Goal: Task Accomplishment & Management: Manage account settings

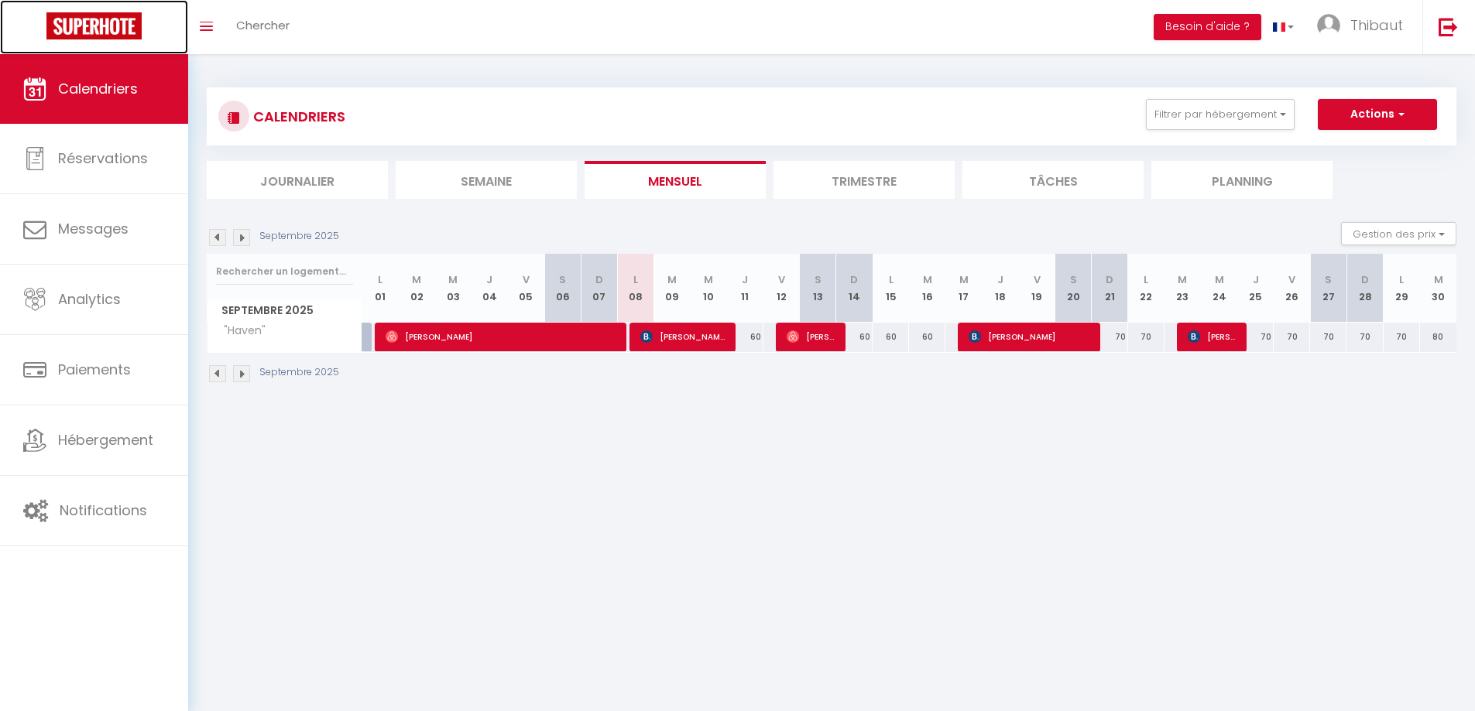
click at [134, 27] on img at bounding box center [93, 25] width 95 height 27
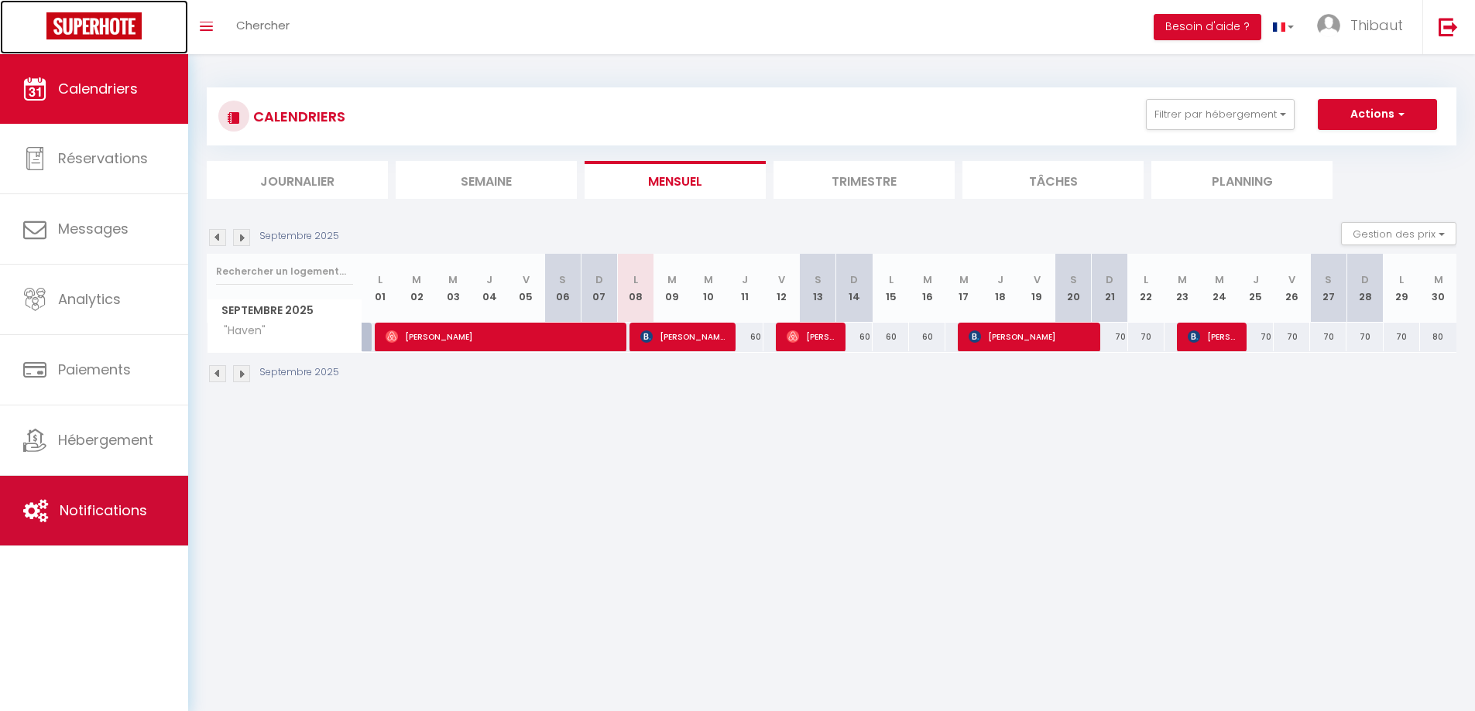
click at [104, 505] on span "Notifications" at bounding box center [103, 510] width 87 height 19
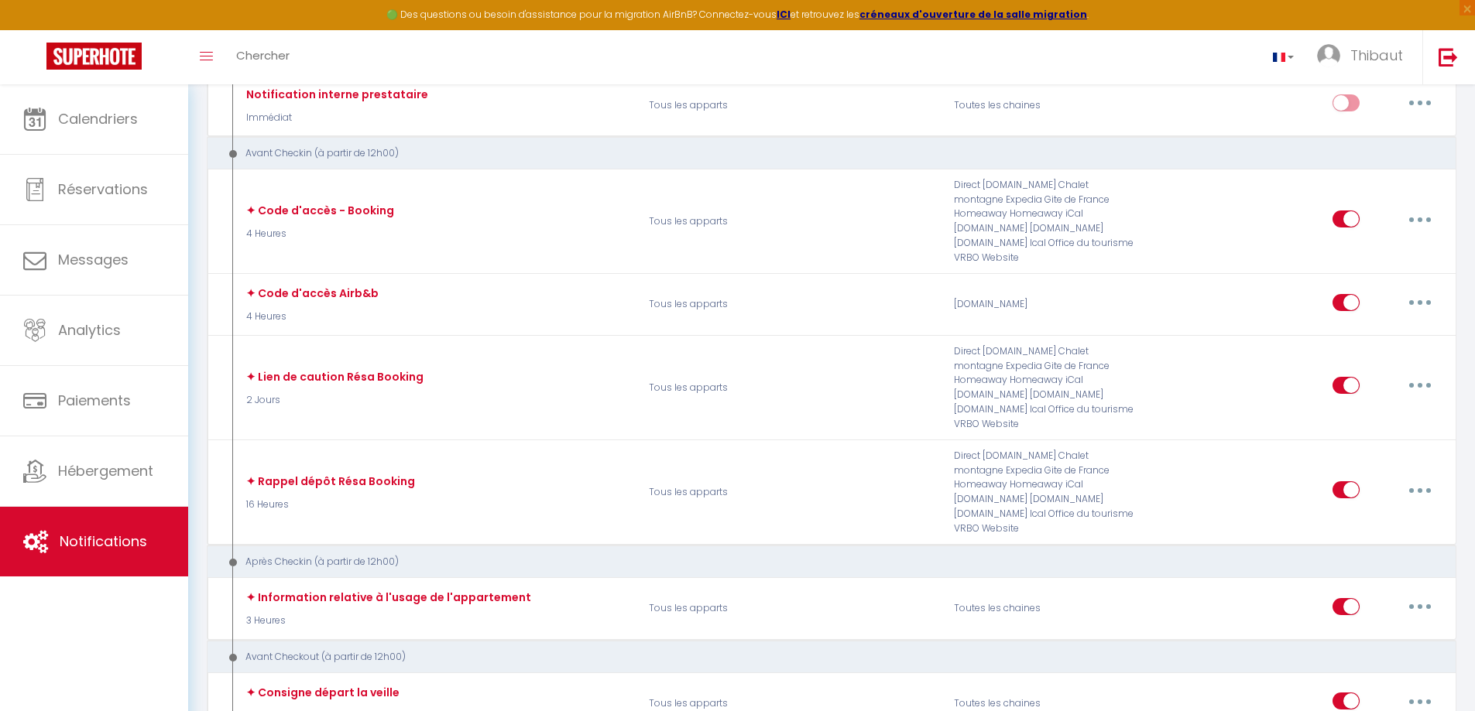
scroll to position [542, 0]
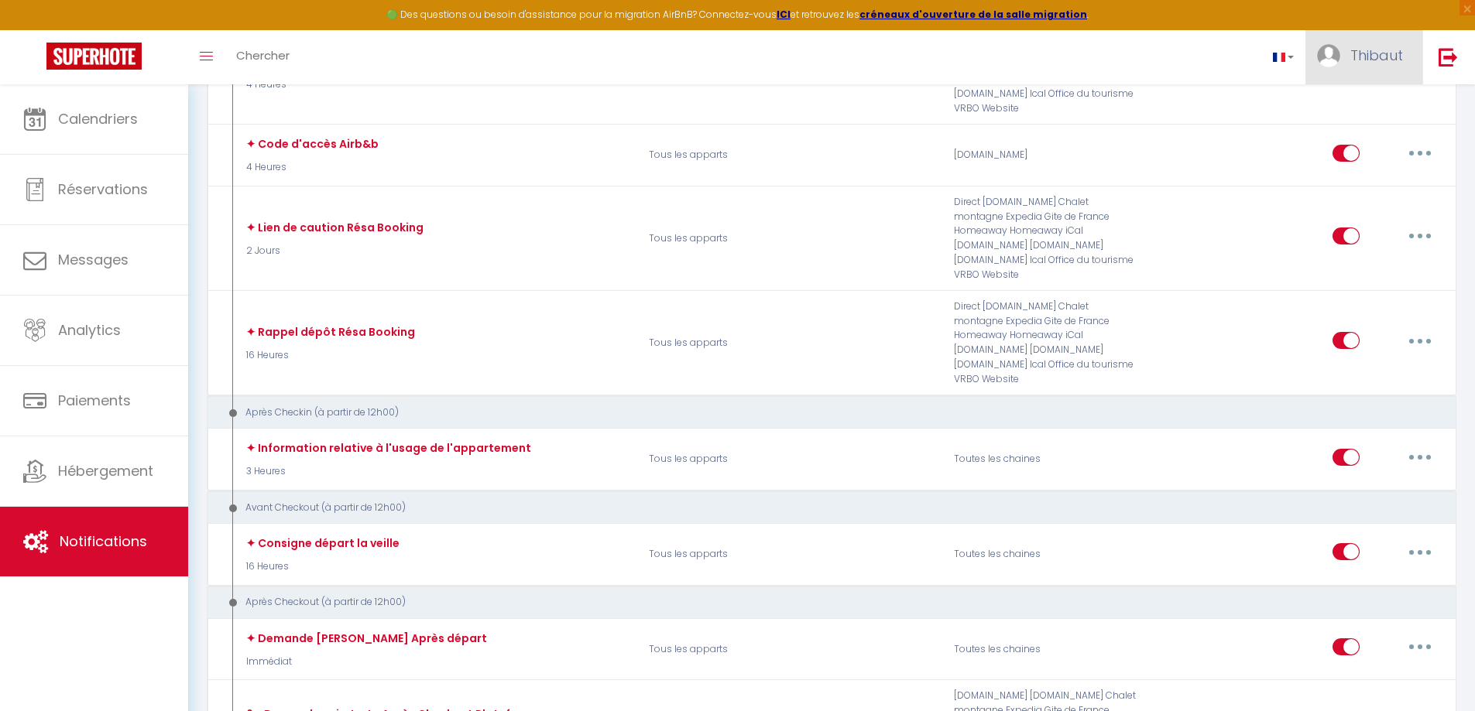
click at [1344, 70] on link "Thibaut" at bounding box center [1363, 57] width 117 height 54
click at [1345, 102] on link "Paramètres" at bounding box center [1360, 107] width 115 height 26
select select "fr"
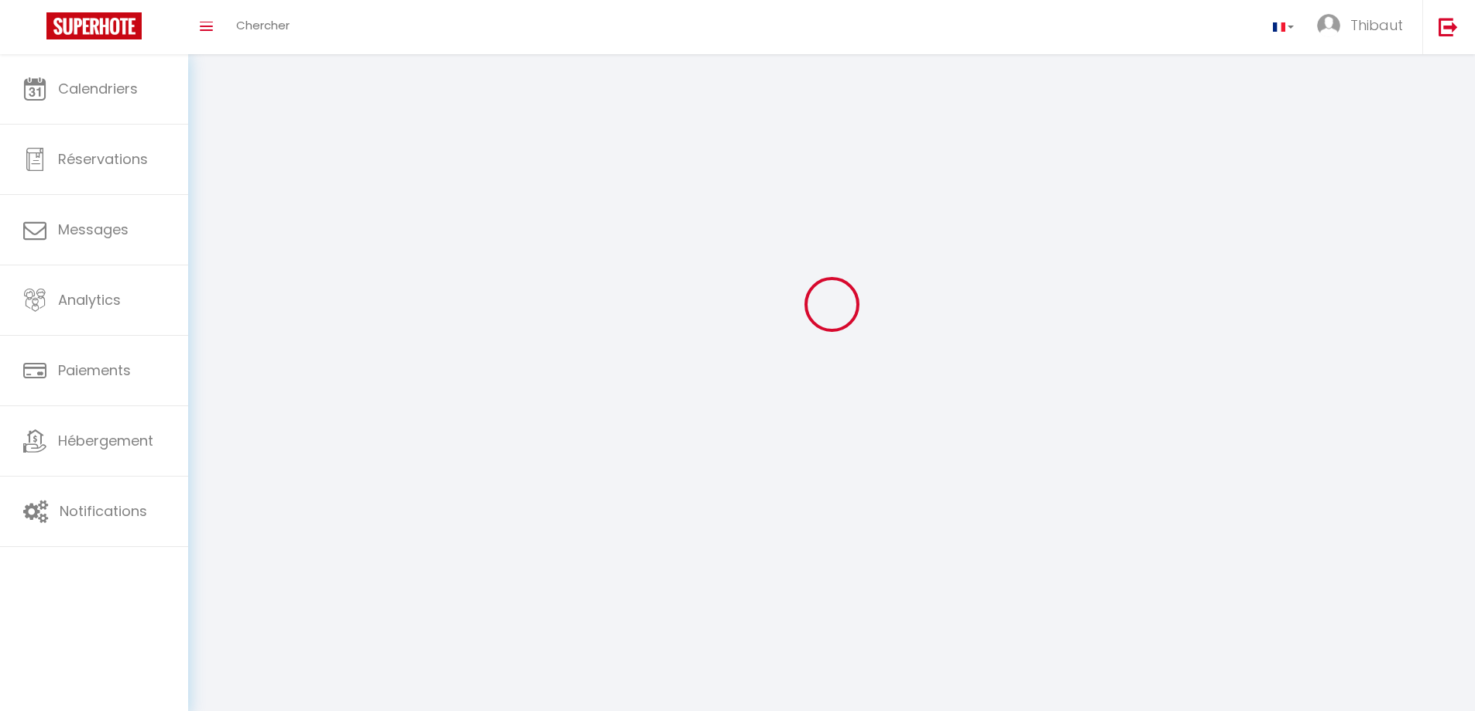
type input "Thibaut"
type input "Lamoure"
type input "[URL][DOMAIN_NAME]"
select select
select select "28"
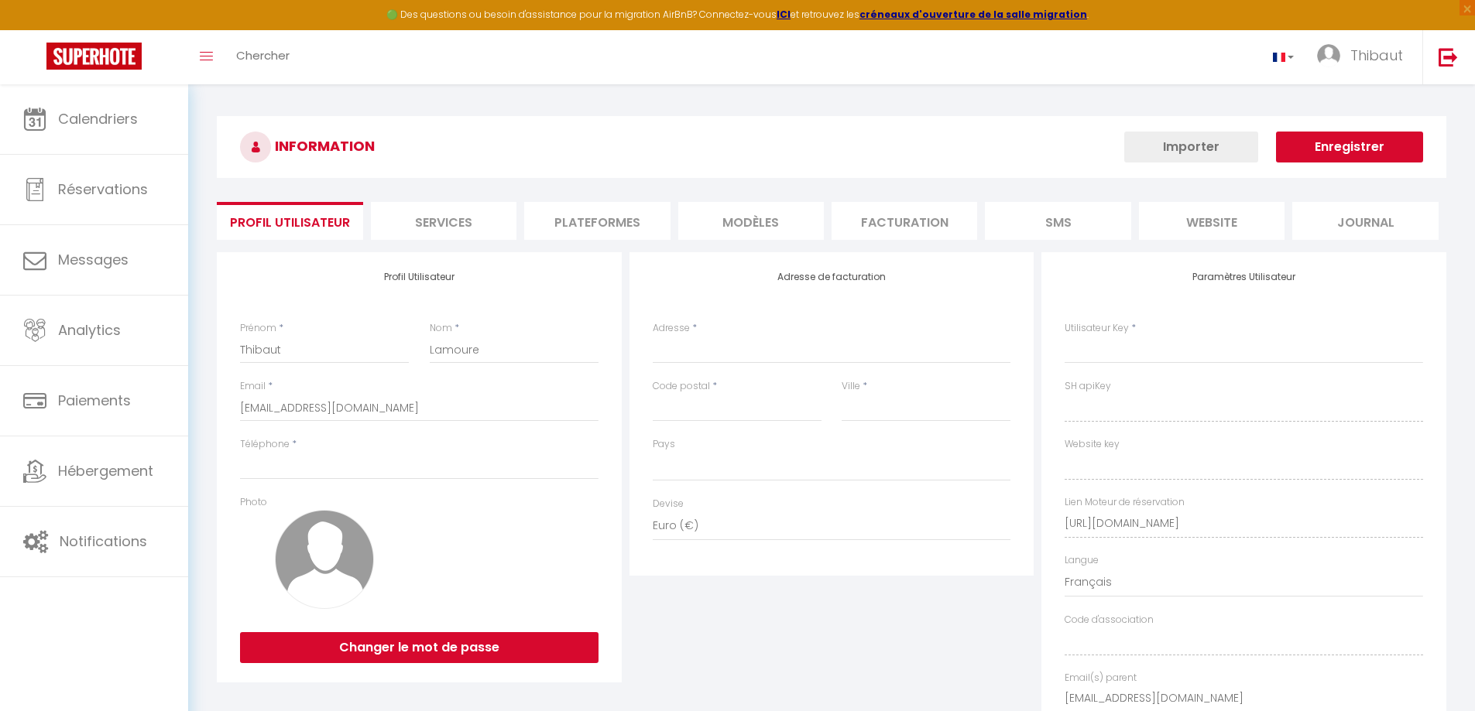
select select
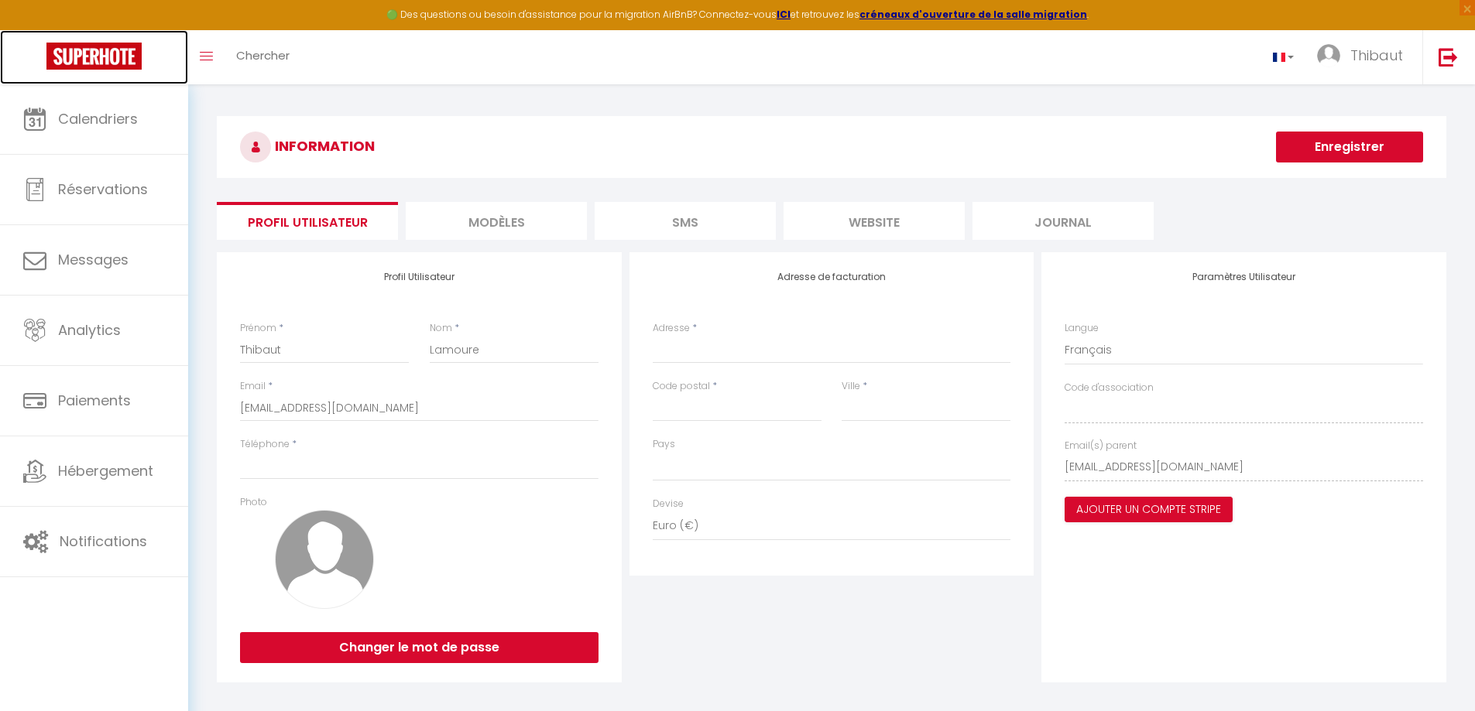
click at [86, 61] on img at bounding box center [93, 56] width 95 height 27
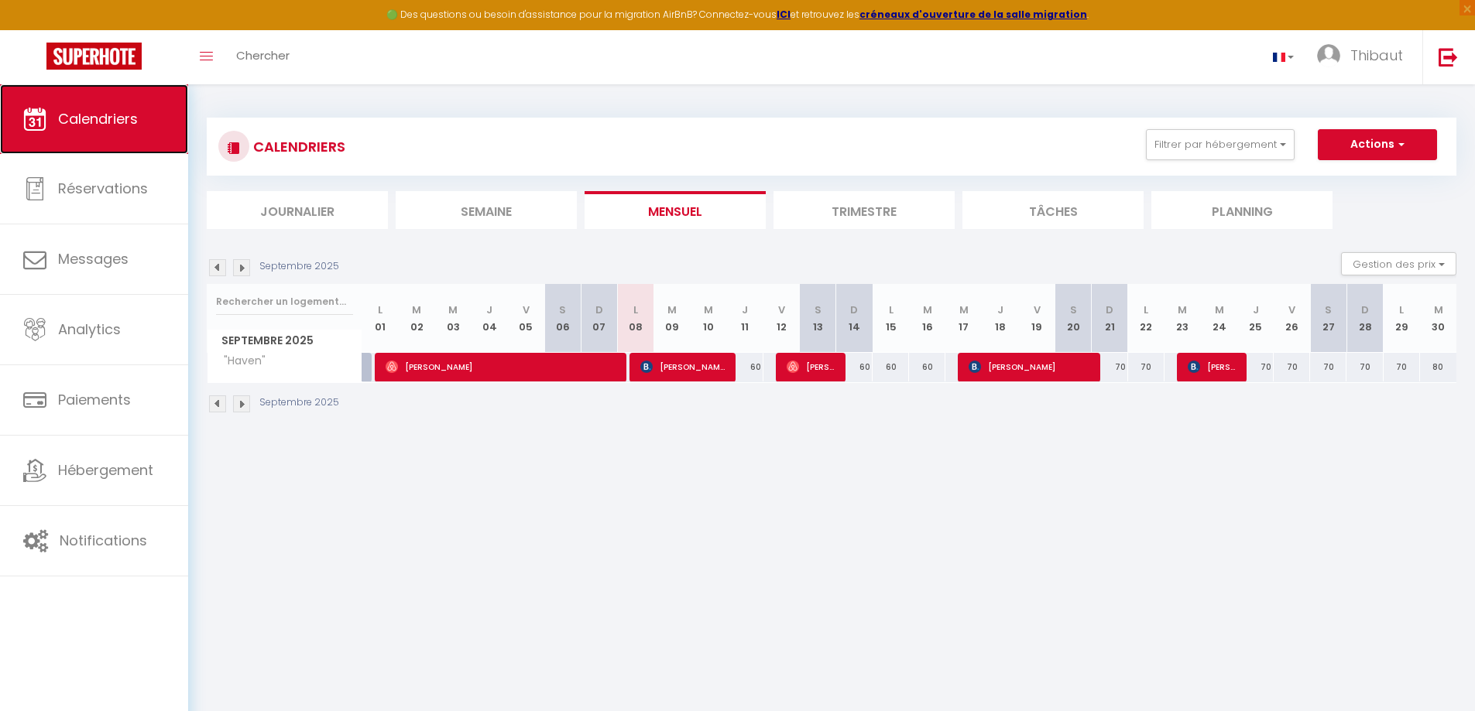
click at [93, 95] on link "Calendriers" at bounding box center [94, 119] width 188 height 70
click at [94, 48] on img at bounding box center [93, 56] width 95 height 27
click at [940, 17] on strong "créneaux d'ouverture de la salle migration" at bounding box center [973, 14] width 228 height 13
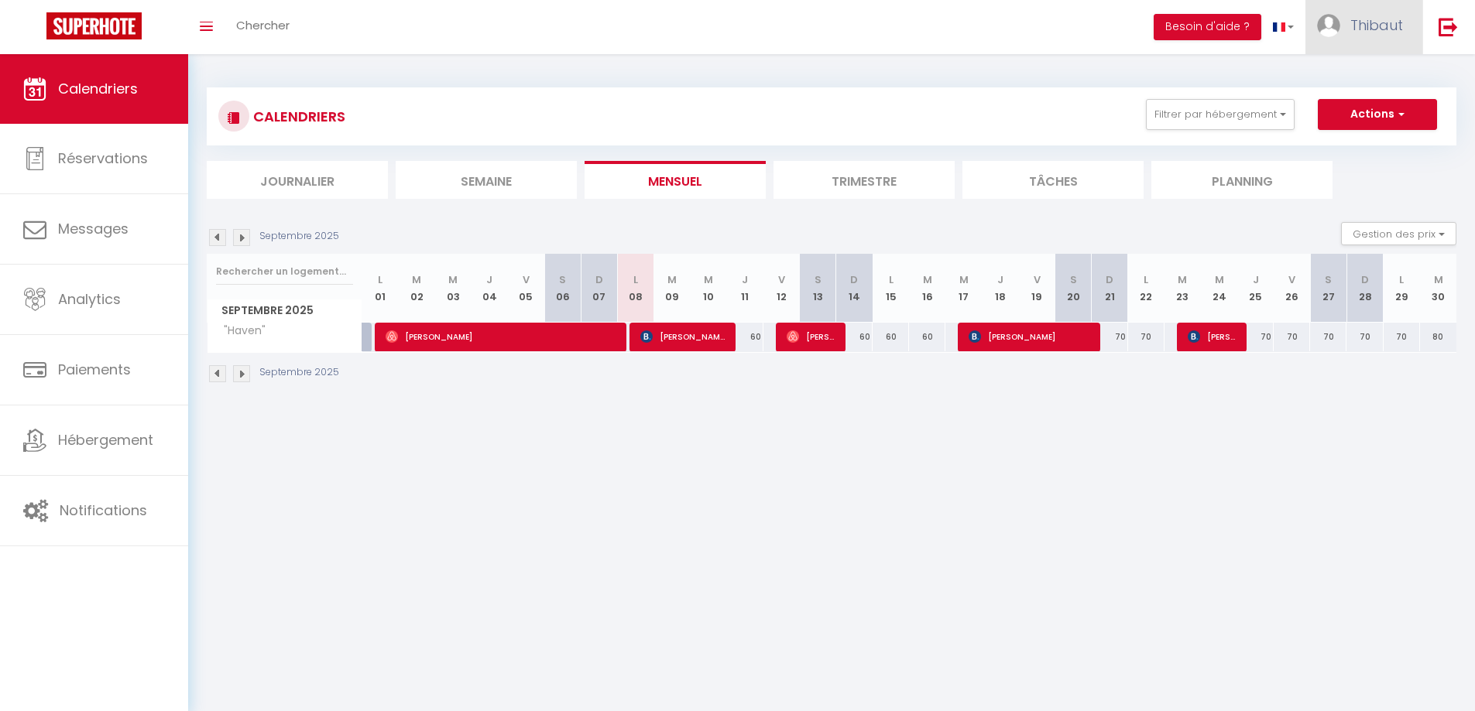
click at [1349, 33] on link "Thibaut" at bounding box center [1363, 27] width 117 height 54
click at [1350, 78] on link "Paramètres" at bounding box center [1360, 77] width 115 height 26
select select "fr"
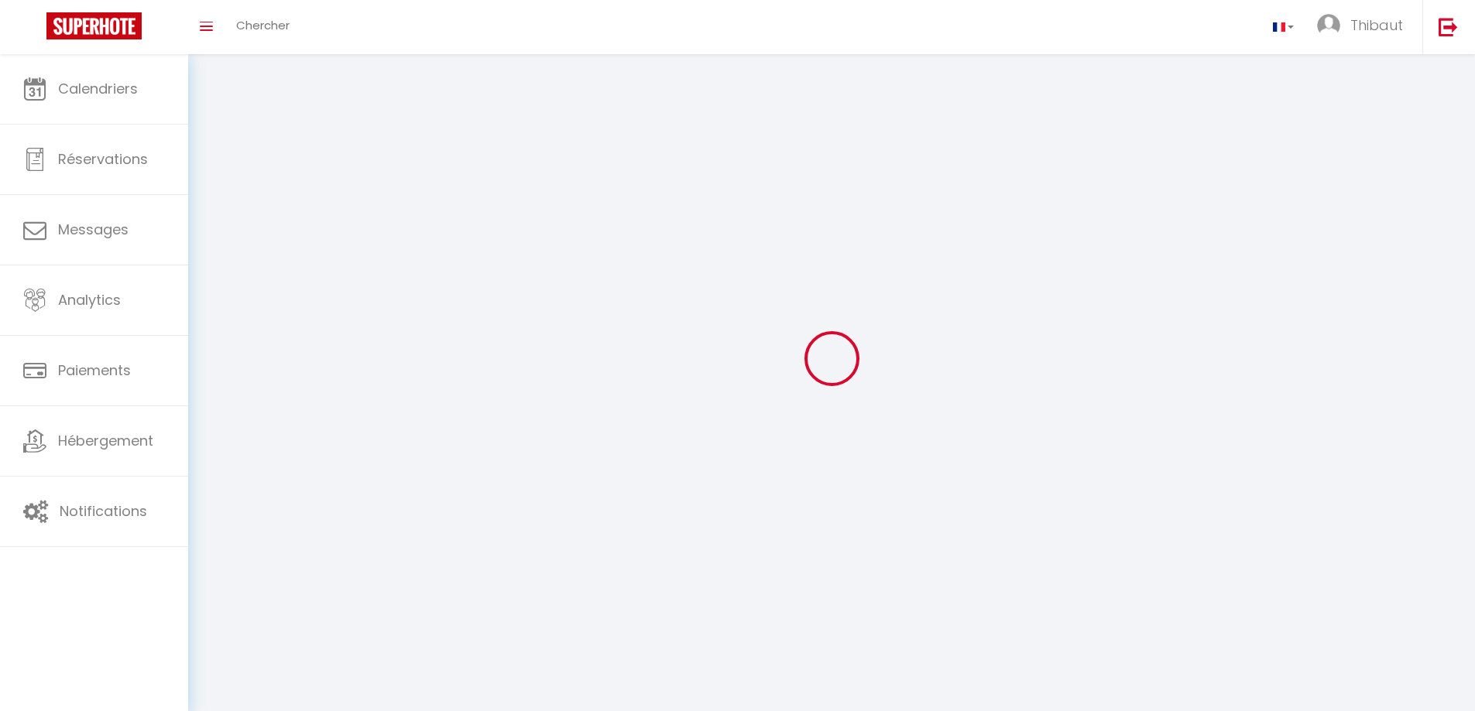
type input "Thibaut"
type input "Lamoure"
type input "[URL][DOMAIN_NAME]"
select select
select select "28"
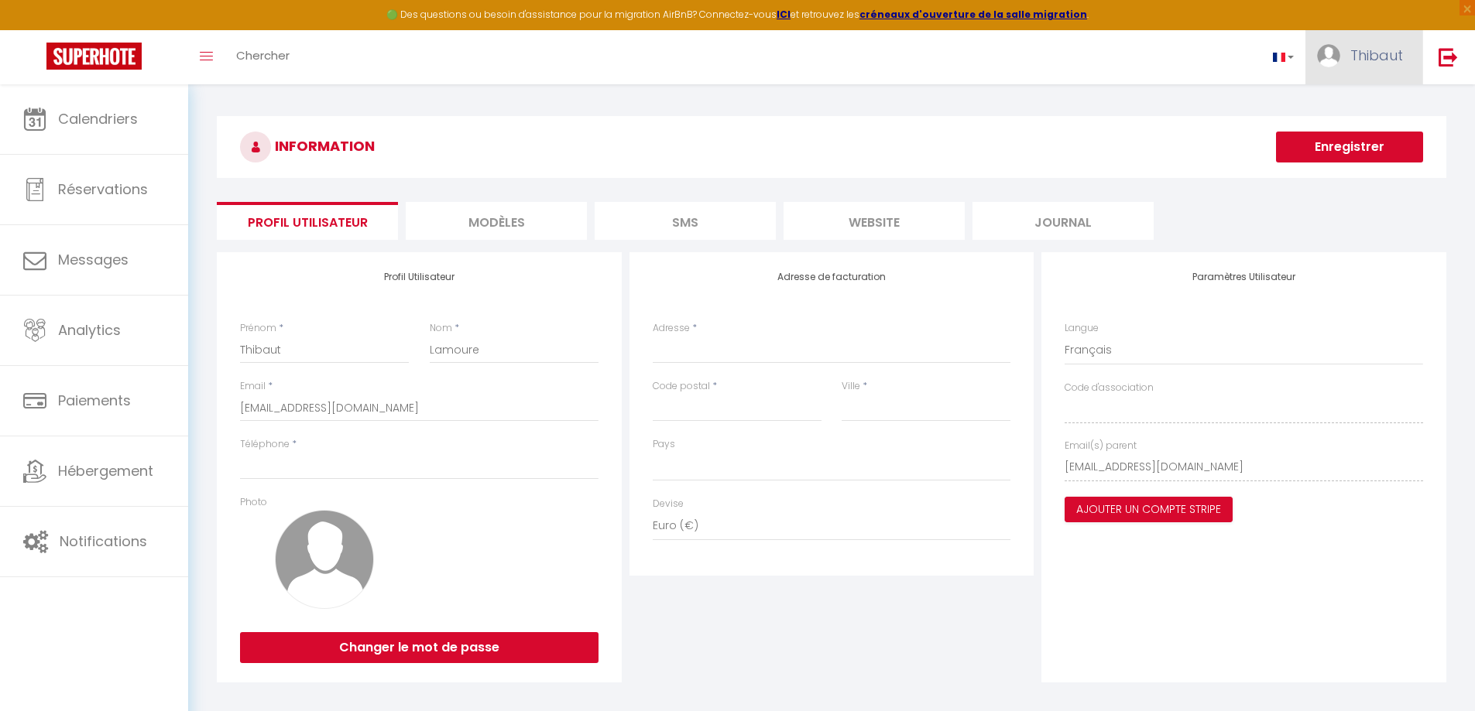
click at [1390, 51] on span "Thibaut" at bounding box center [1376, 55] width 53 height 19
click at [1363, 101] on link "Paramètres" at bounding box center [1360, 107] width 115 height 26
click at [1369, 104] on link "Paramètres" at bounding box center [1360, 107] width 115 height 26
click at [491, 225] on li "MODÈLES" at bounding box center [496, 221] width 181 height 38
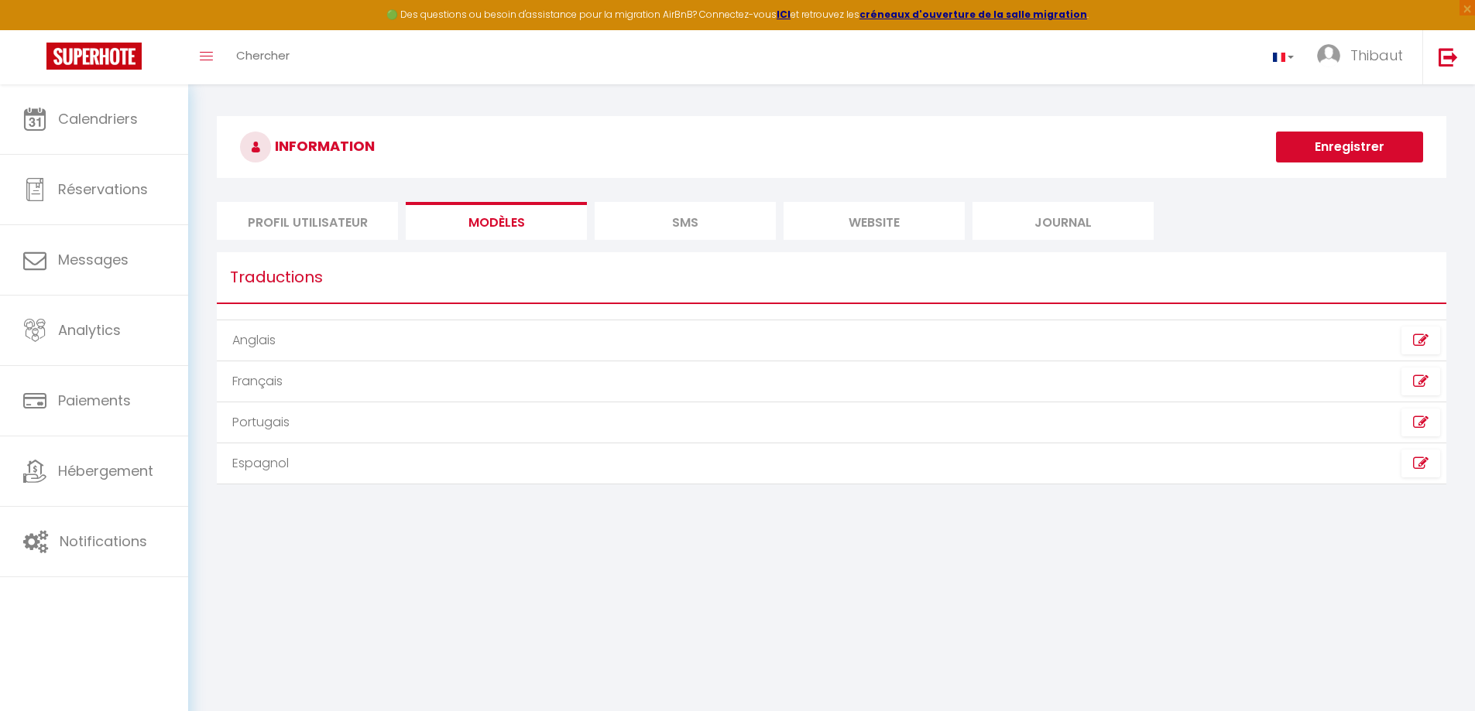
click at [743, 236] on li "SMS" at bounding box center [684, 221] width 181 height 38
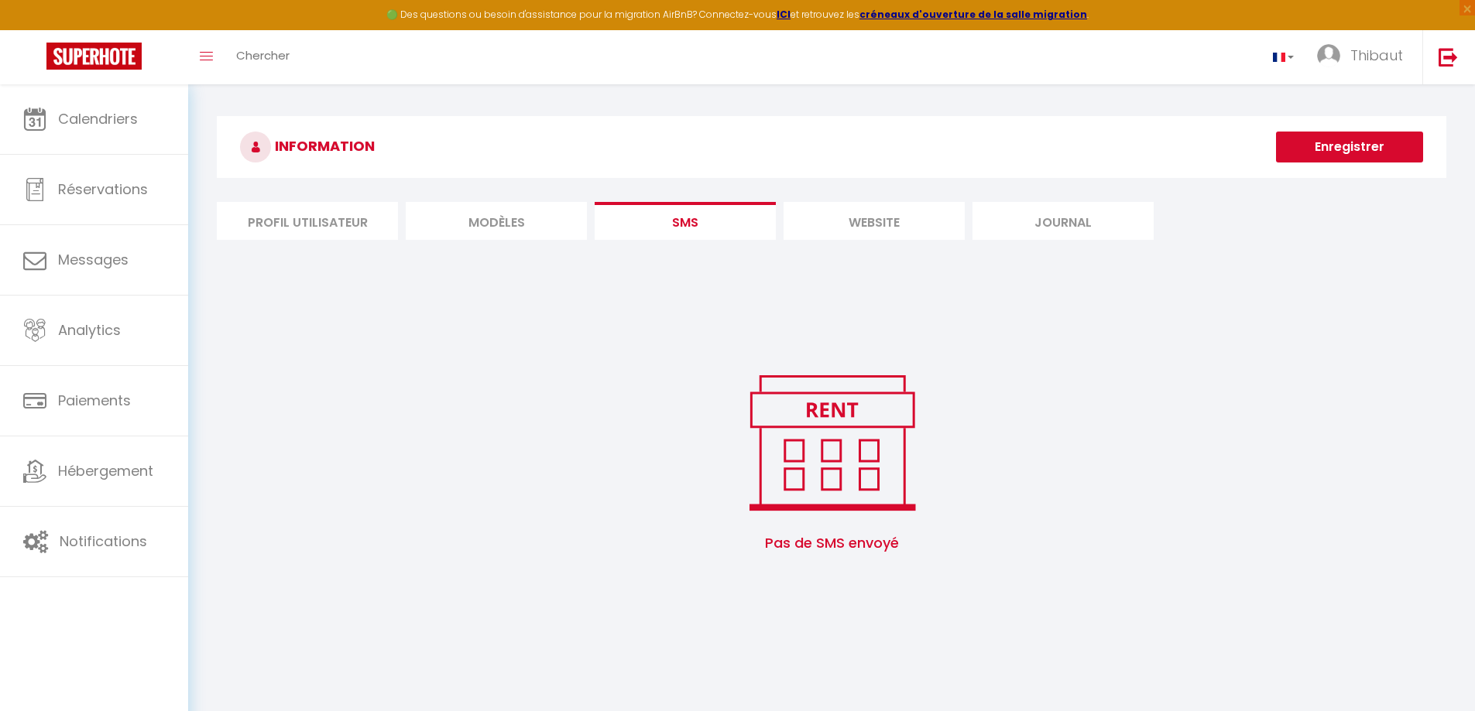
click at [896, 227] on li "website" at bounding box center [873, 221] width 181 height 38
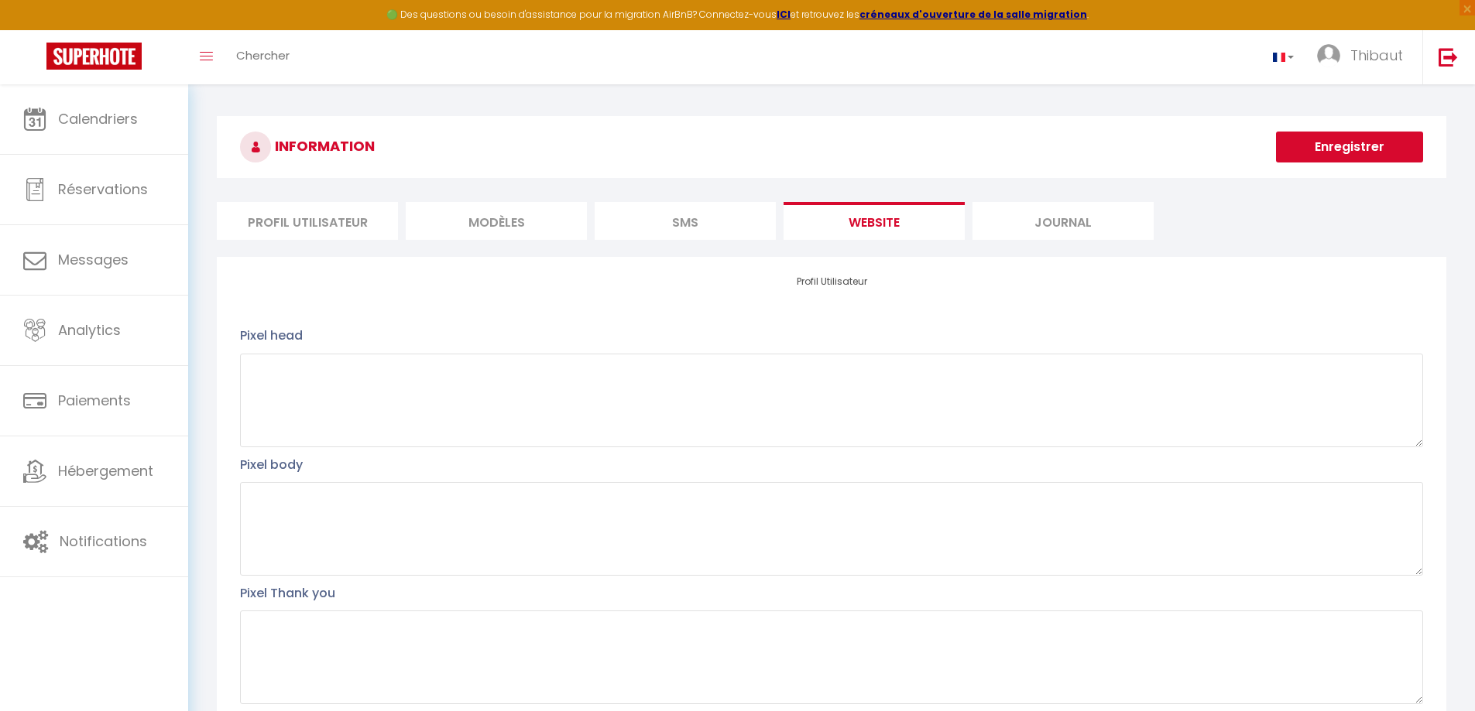
click at [1043, 222] on li "Journal" at bounding box center [1062, 221] width 181 height 38
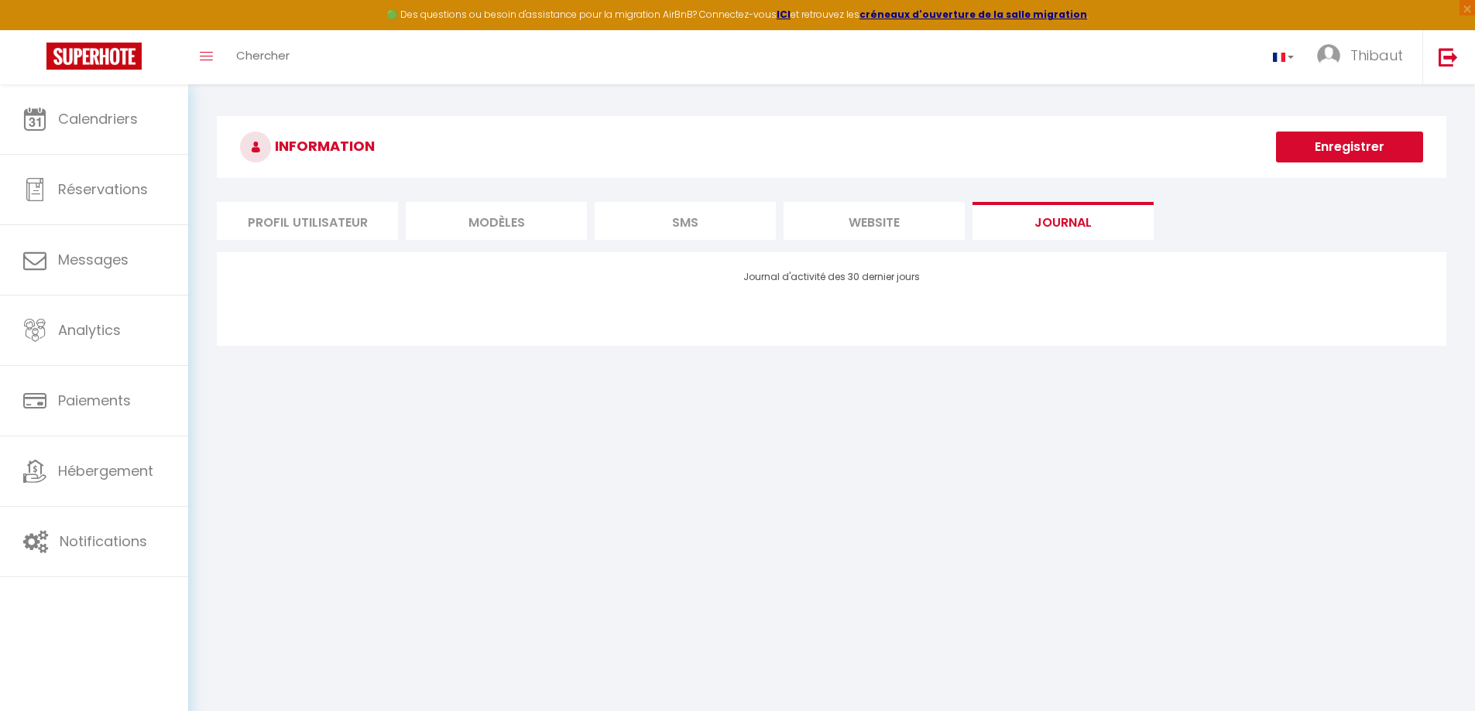
click at [927, 216] on li "website" at bounding box center [873, 221] width 181 height 38
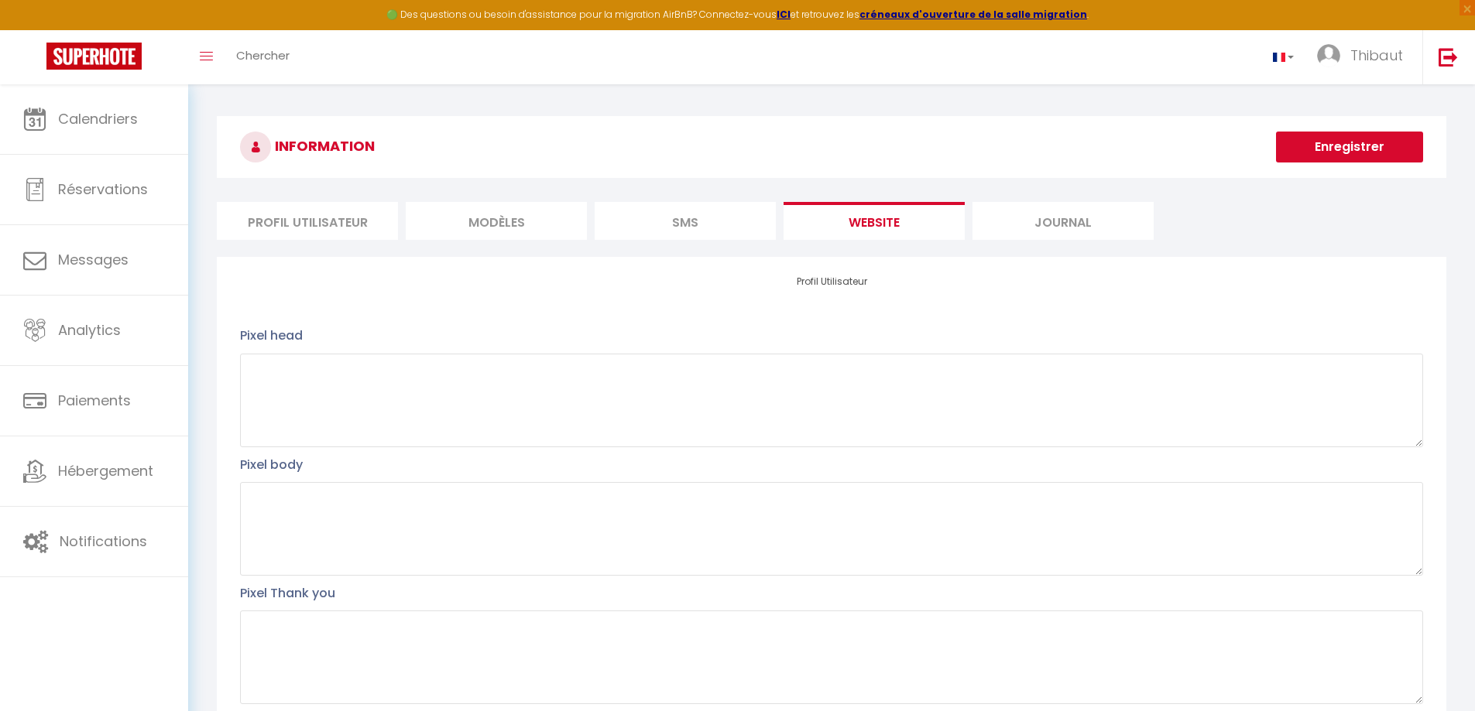
click at [714, 217] on li "SMS" at bounding box center [684, 221] width 181 height 38
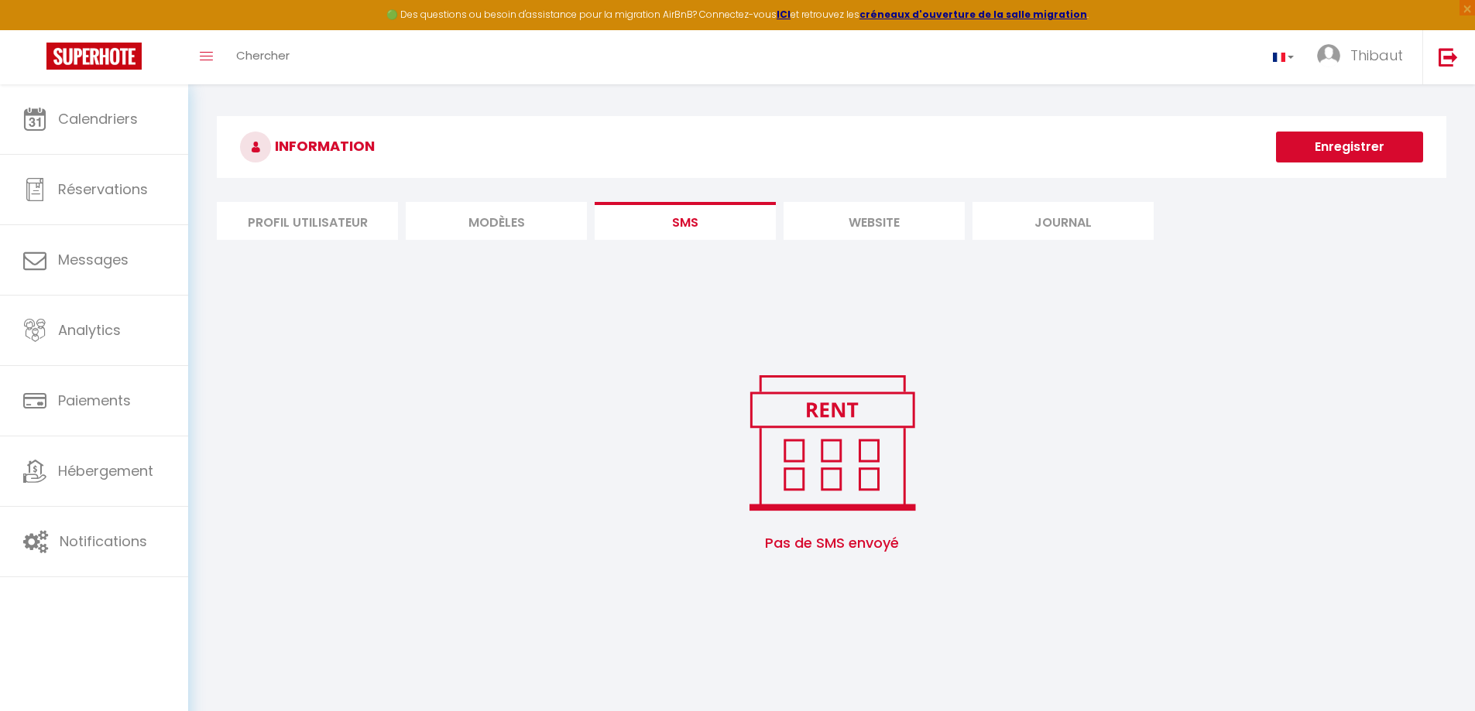
click at [447, 219] on li "MODÈLES" at bounding box center [496, 221] width 181 height 38
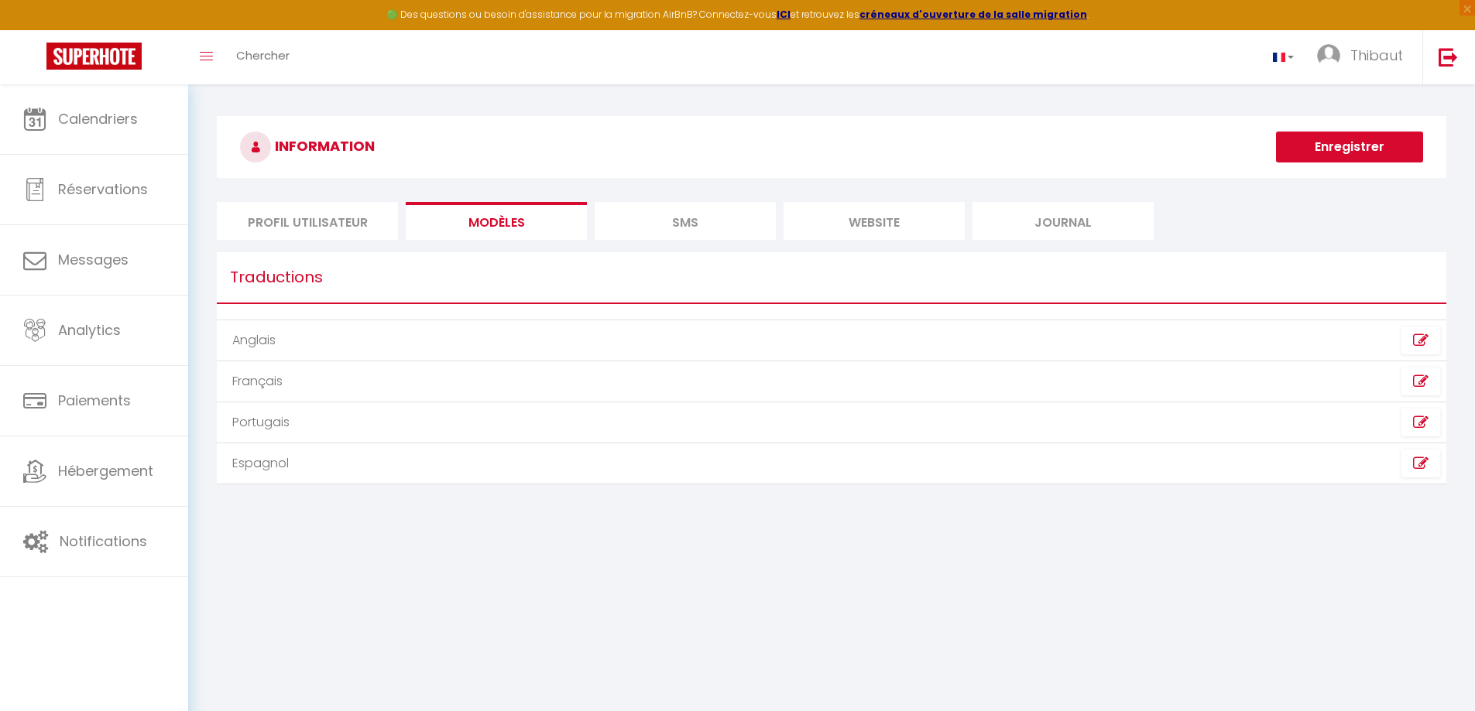
click at [346, 223] on li "Profil Utilisateur" at bounding box center [307, 221] width 181 height 38
select select
